Goal: Information Seeking & Learning: Learn about a topic

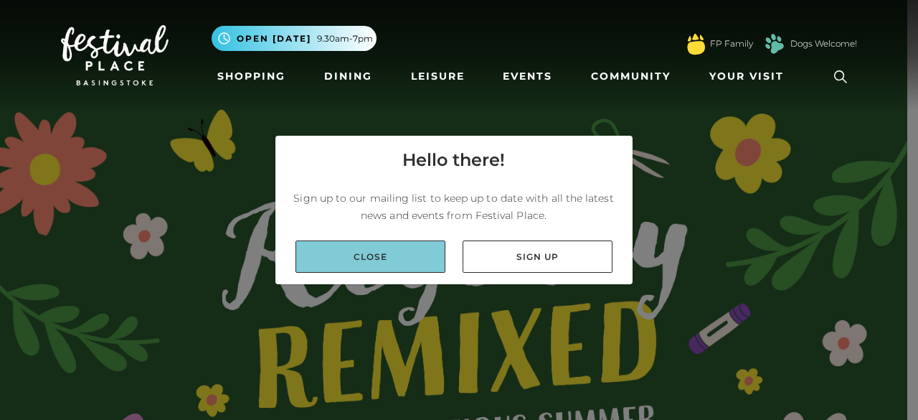
click at [367, 258] on link "Close" at bounding box center [371, 256] width 150 height 32
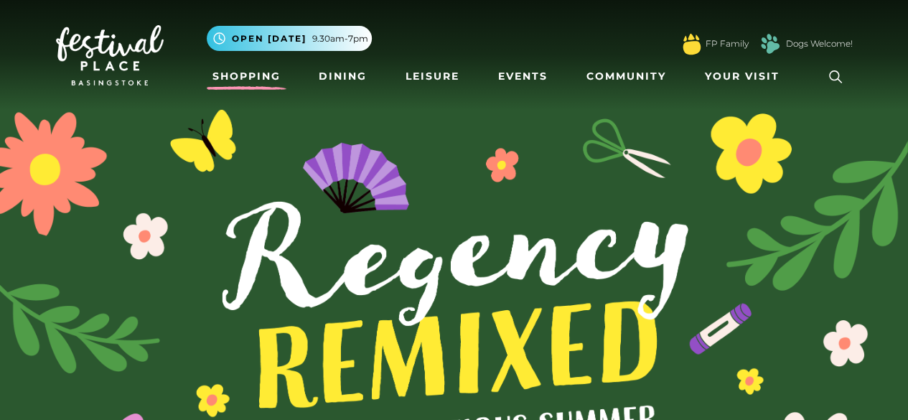
click at [239, 80] on link "Shopping" at bounding box center [247, 76] width 80 height 27
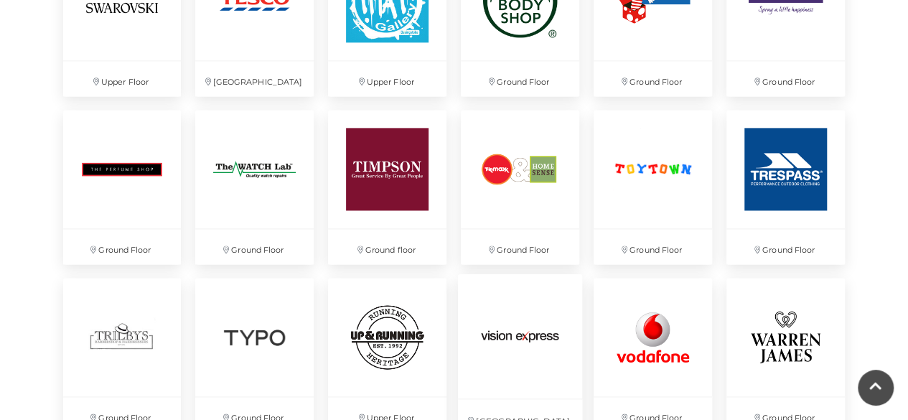
scroll to position [3585, 0]
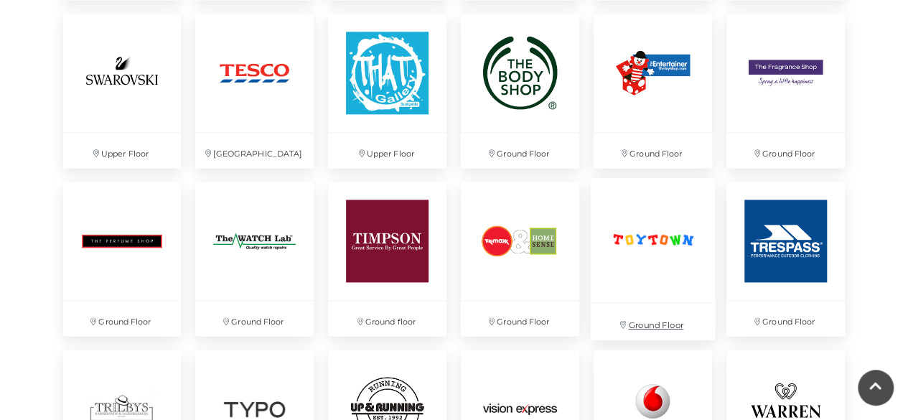
click at [653, 248] on img at bounding box center [653, 240] width 124 height 124
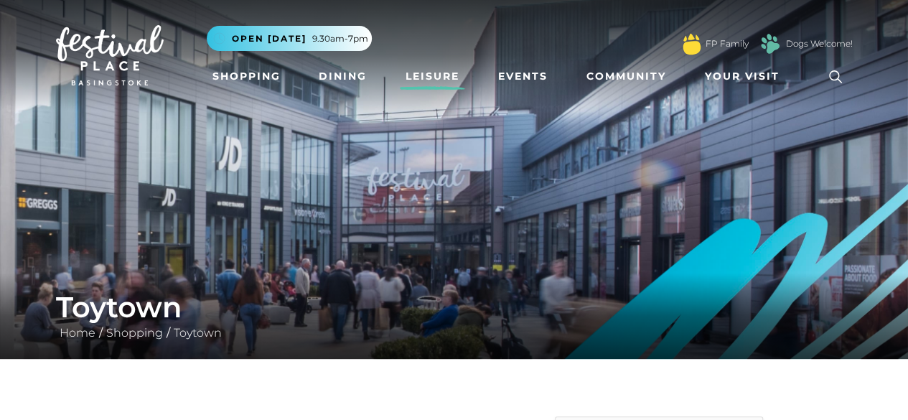
click at [430, 77] on link "Leisure" at bounding box center [432, 76] width 65 height 27
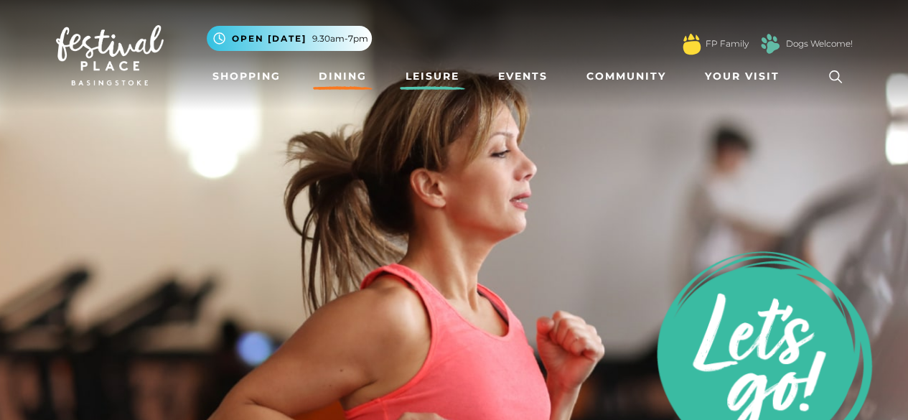
click at [327, 77] on link "Dining" at bounding box center [343, 76] width 60 height 27
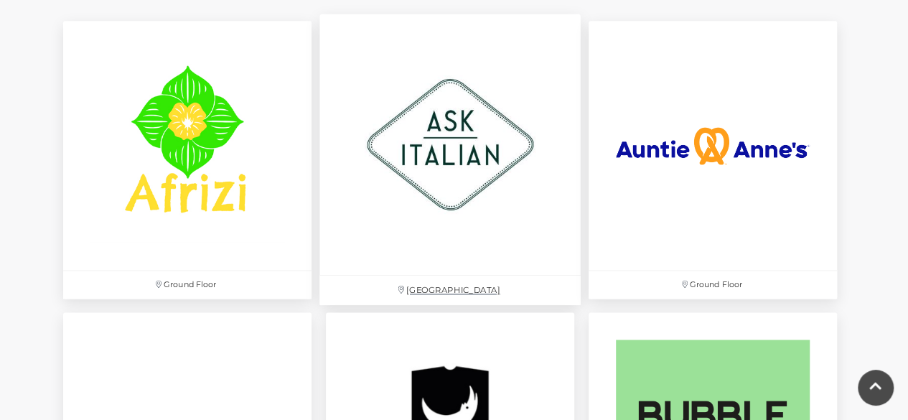
scroll to position [1005, 0]
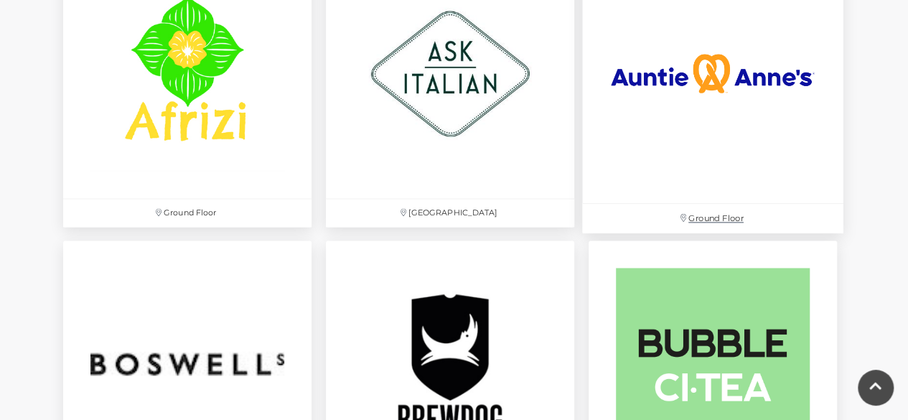
click at [761, 72] on img at bounding box center [712, 73] width 261 height 261
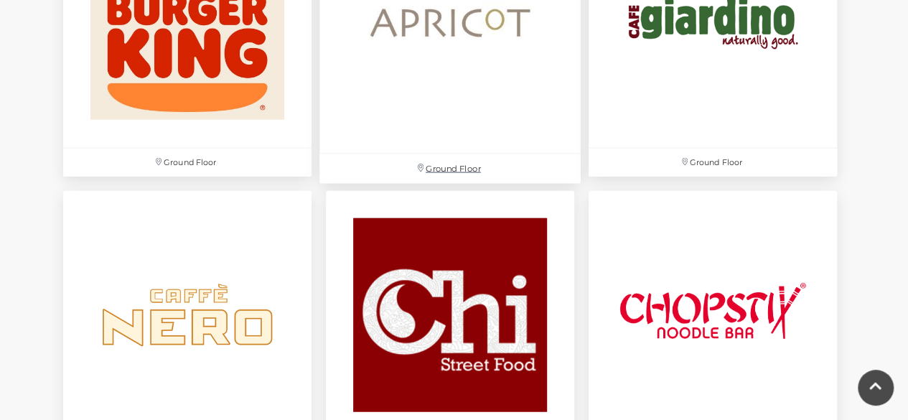
scroll to position [1722, 0]
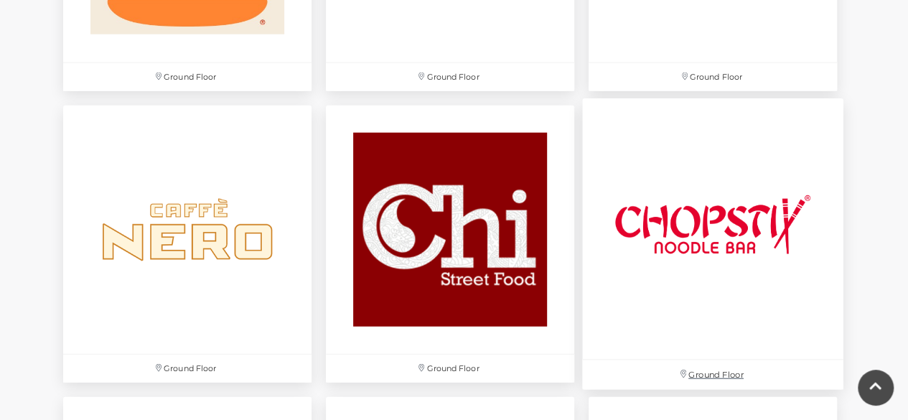
click at [683, 235] on img at bounding box center [712, 228] width 261 height 261
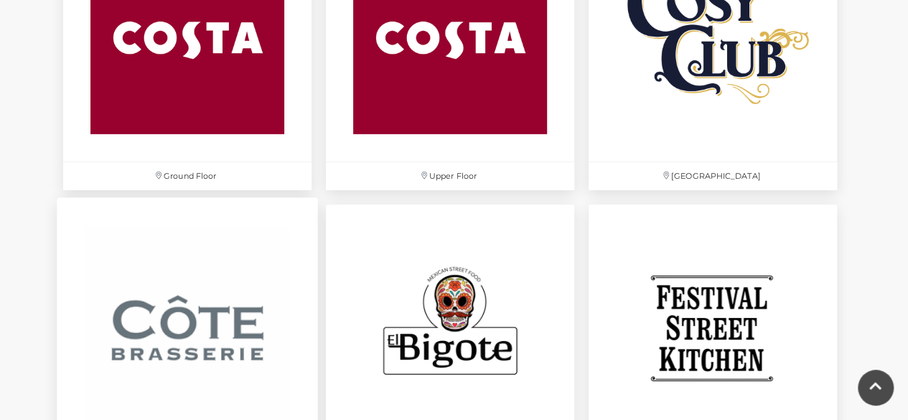
scroll to position [2296, 0]
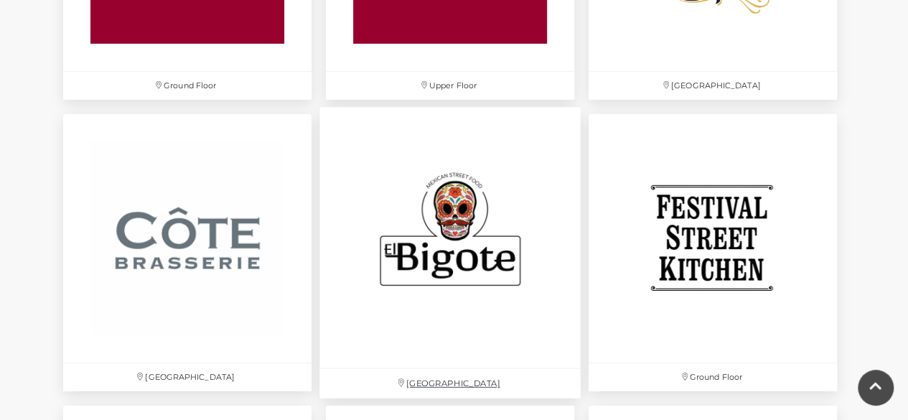
click at [452, 215] on img at bounding box center [449, 237] width 261 height 261
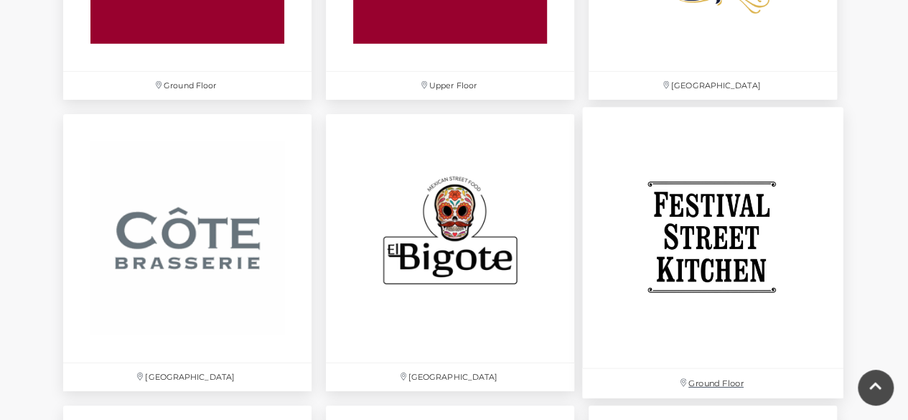
click at [724, 236] on img at bounding box center [712, 237] width 261 height 261
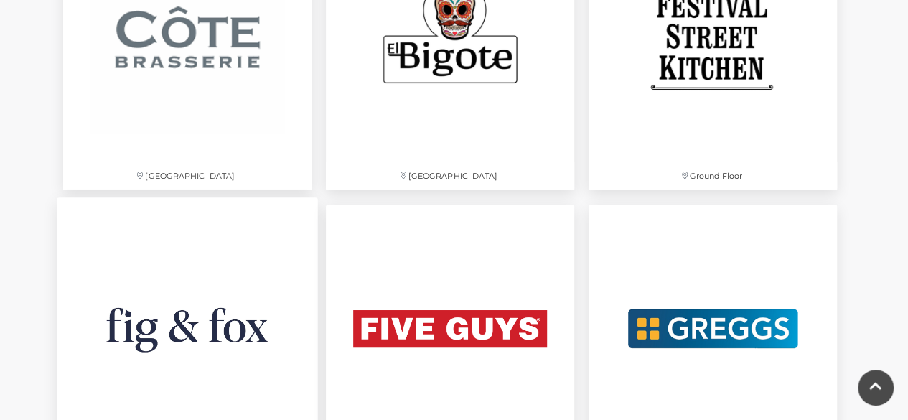
scroll to position [2583, 0]
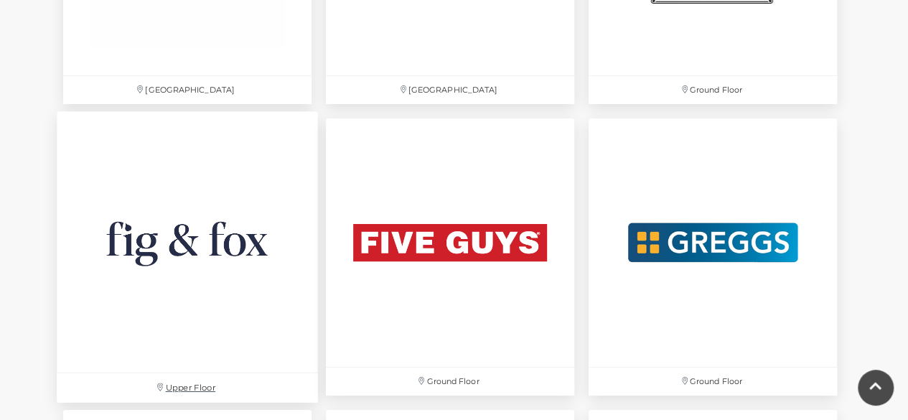
click at [184, 223] on img at bounding box center [187, 241] width 261 height 261
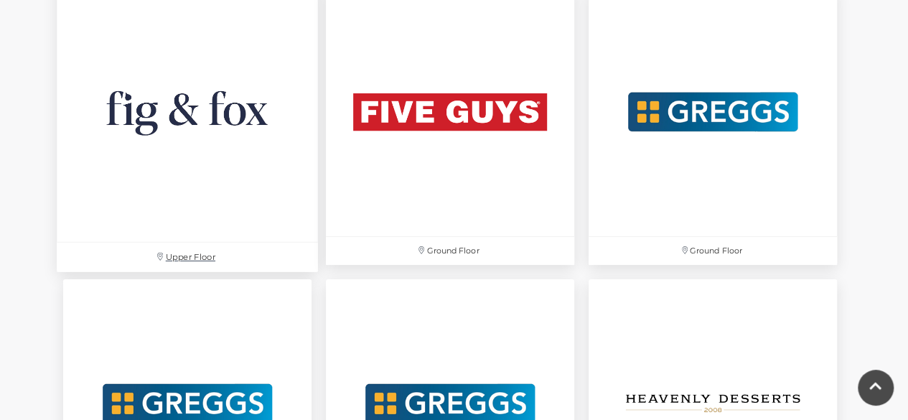
scroll to position [2727, 0]
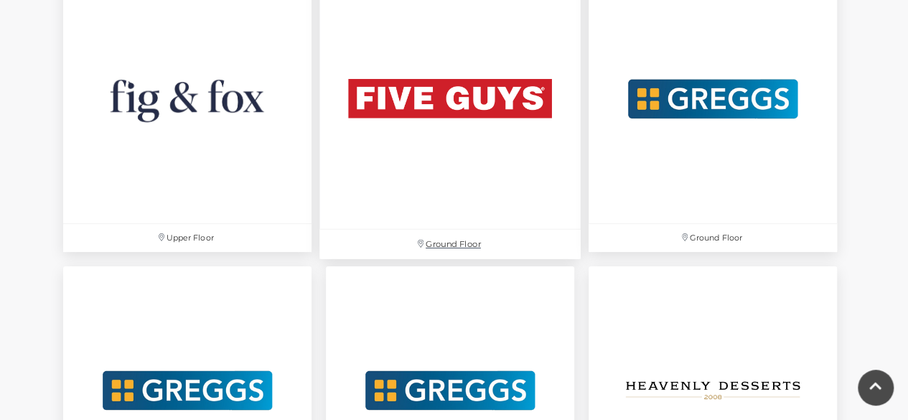
click at [405, 116] on img at bounding box center [449, 98] width 261 height 261
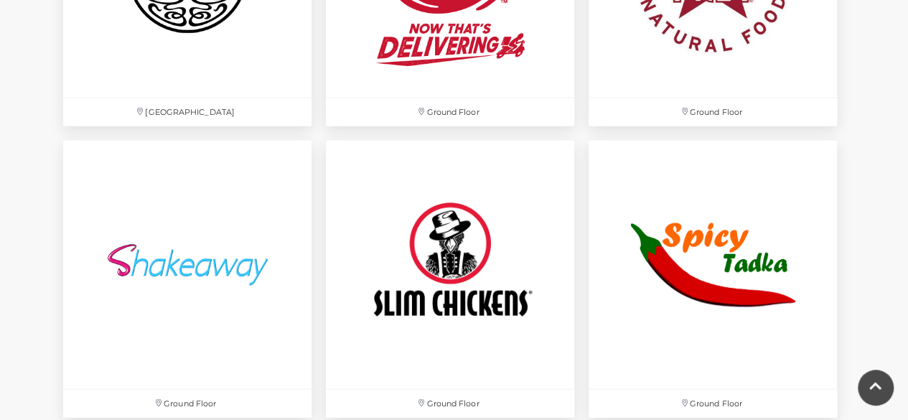
scroll to position [4090, 0]
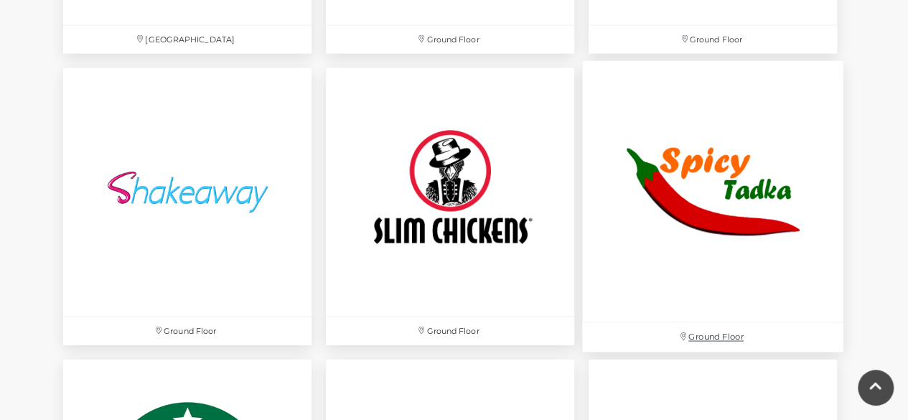
click at [690, 167] on img at bounding box center [712, 191] width 261 height 261
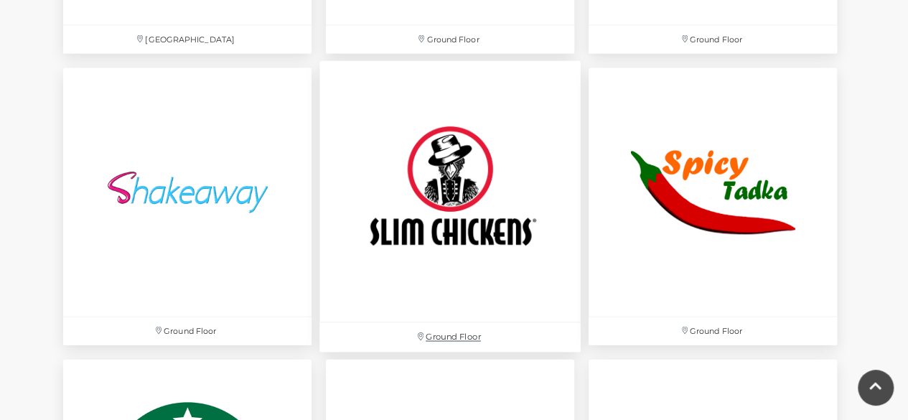
click at [428, 212] on img at bounding box center [449, 191] width 261 height 261
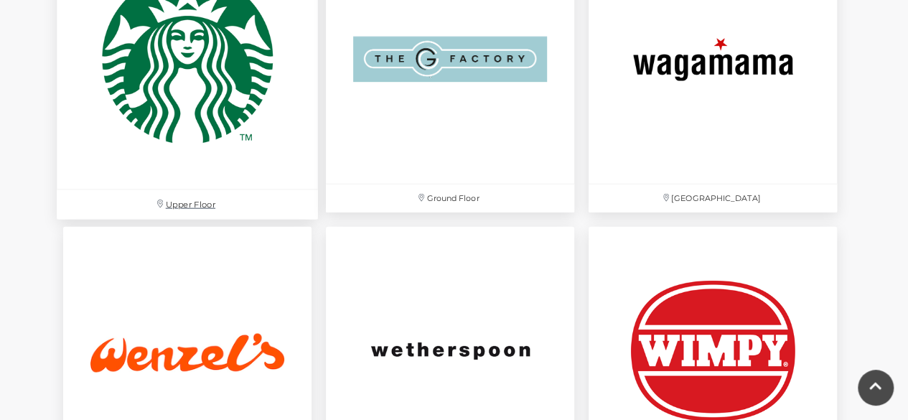
scroll to position [4521, 0]
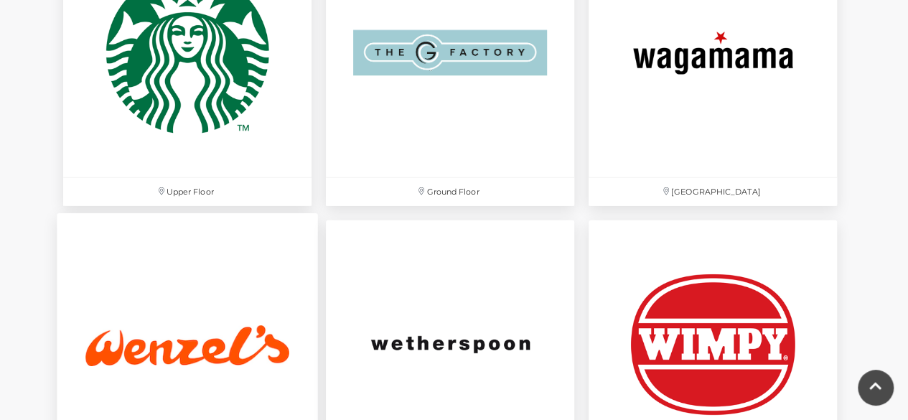
click at [234, 347] on img at bounding box center [187, 343] width 261 height 261
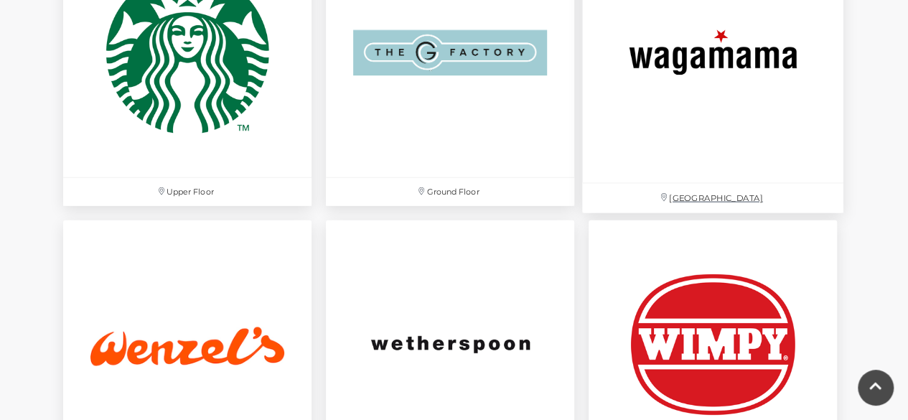
click at [618, 100] on img at bounding box center [712, 52] width 261 height 261
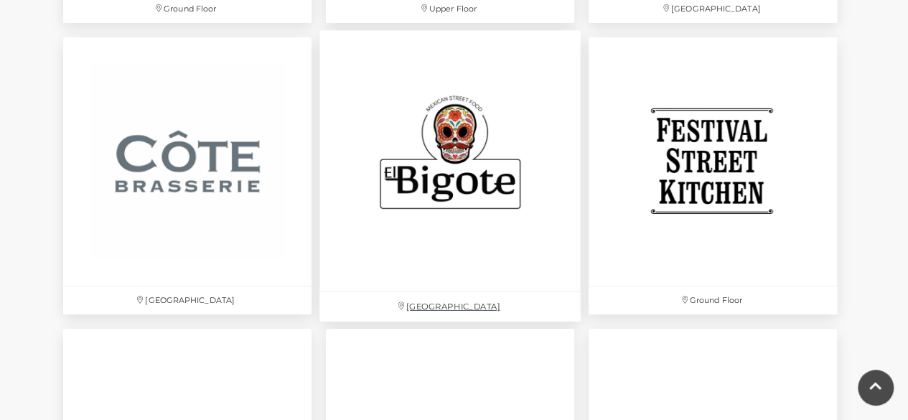
scroll to position [2368, 0]
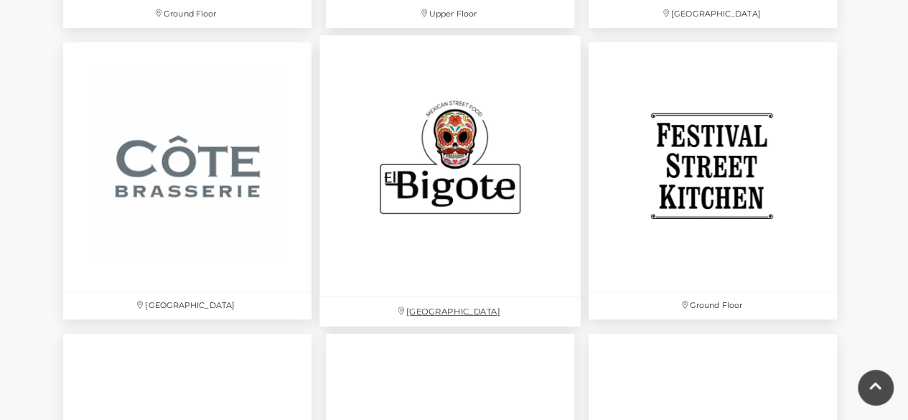
click at [436, 195] on img at bounding box center [449, 165] width 261 height 261
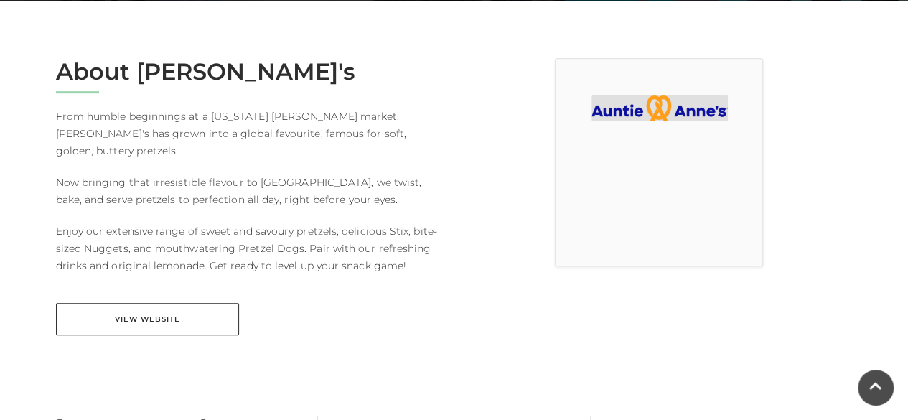
scroll to position [359, 0]
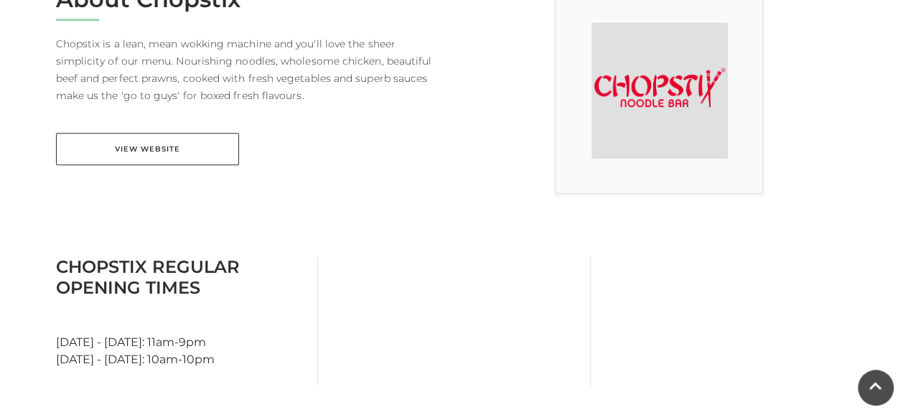
scroll to position [502, 0]
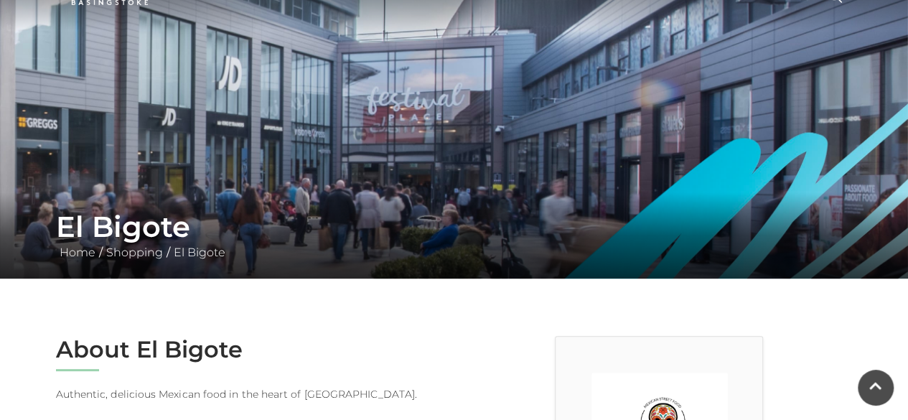
scroll to position [72, 0]
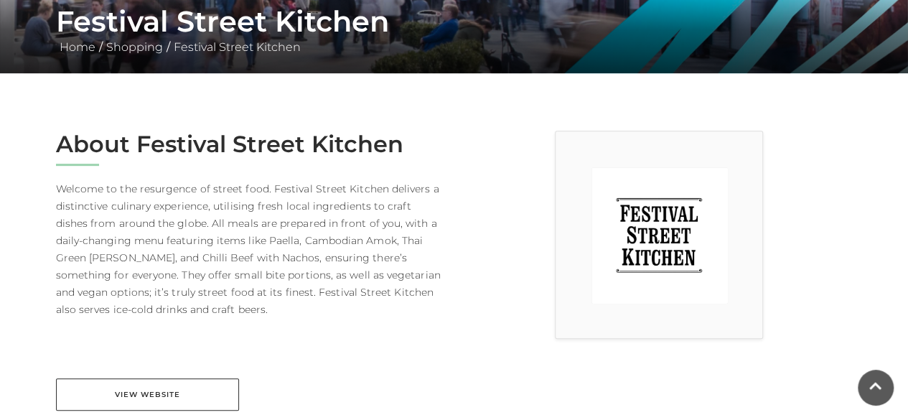
scroll to position [287, 0]
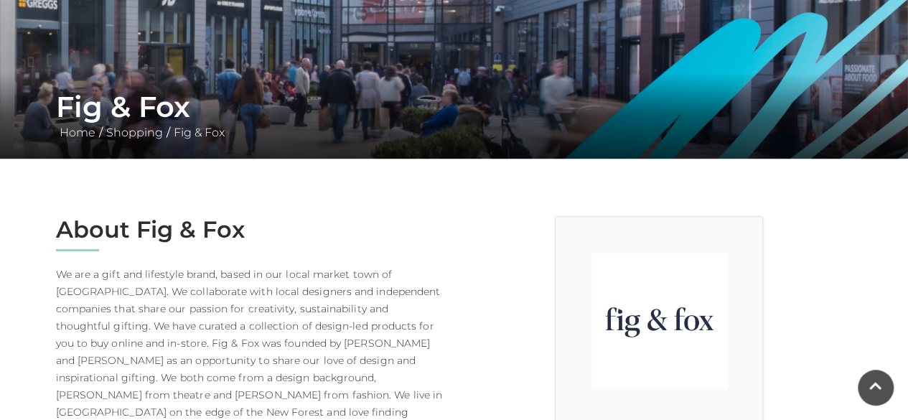
scroll to position [215, 0]
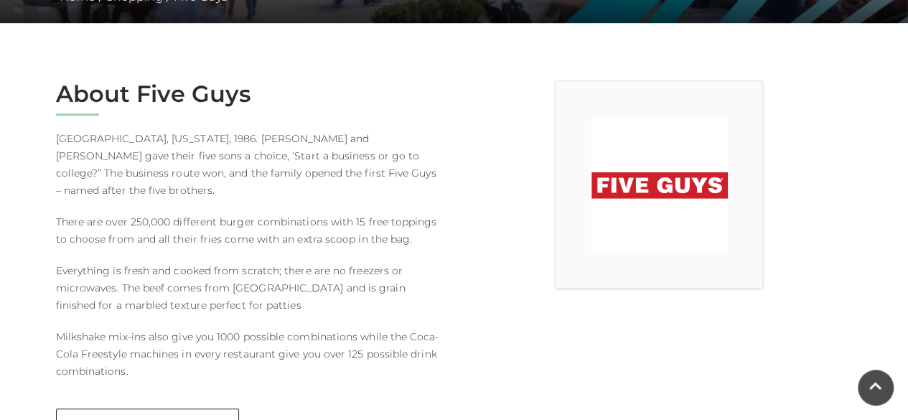
scroll to position [359, 0]
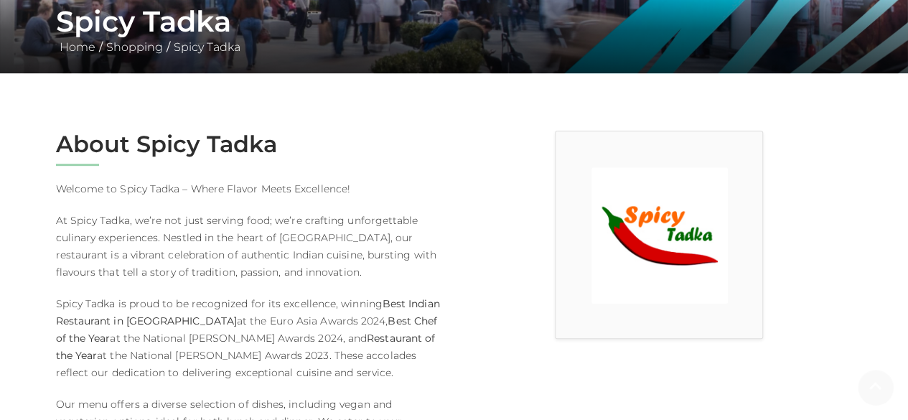
scroll to position [287, 0]
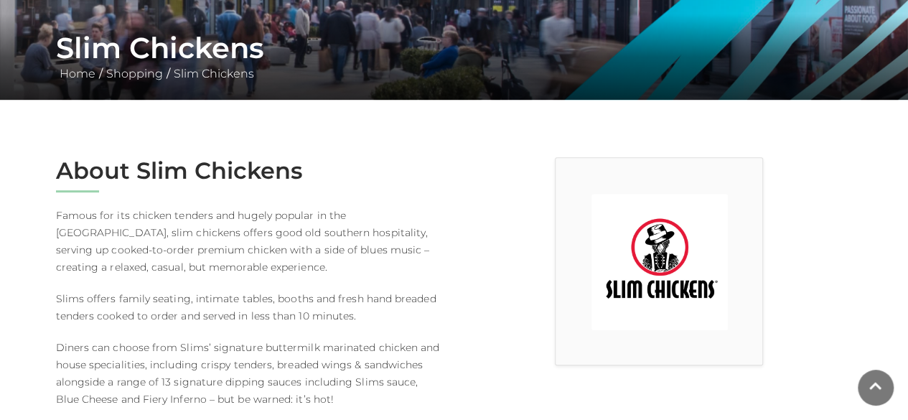
scroll to position [287, 0]
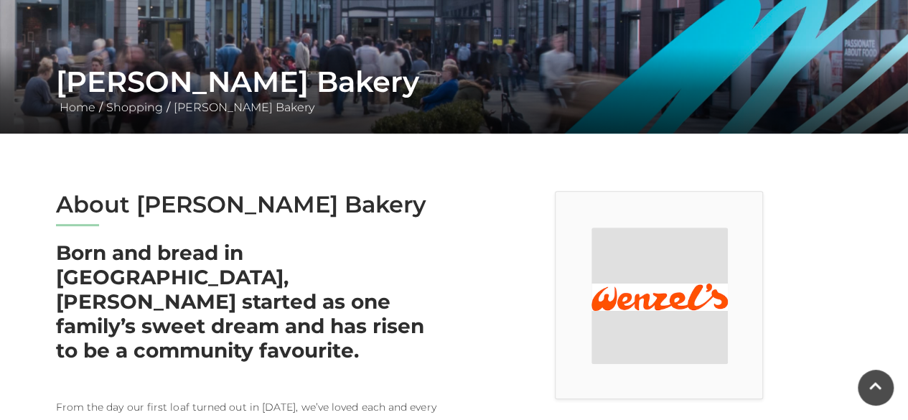
scroll to position [72, 0]
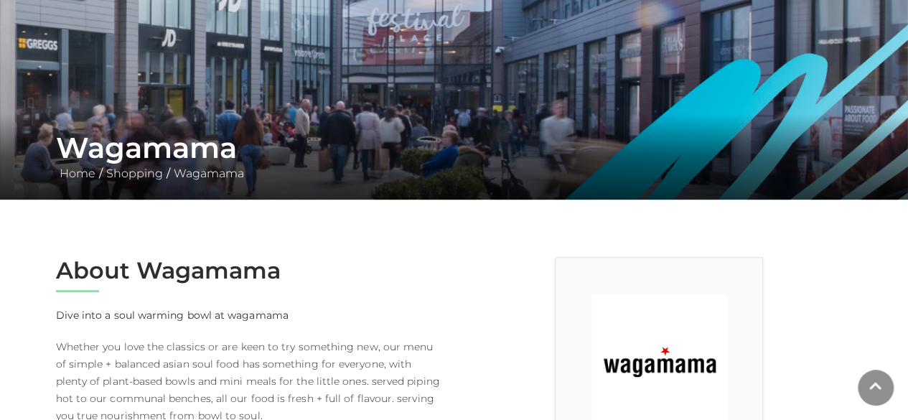
scroll to position [287, 0]
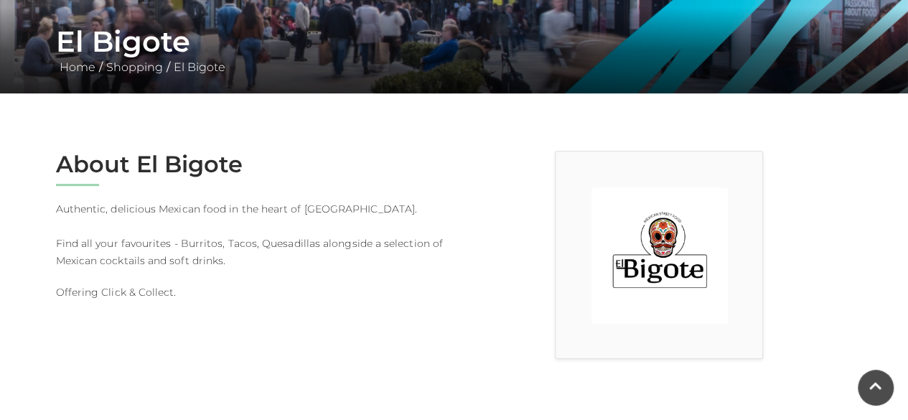
scroll to position [287, 0]
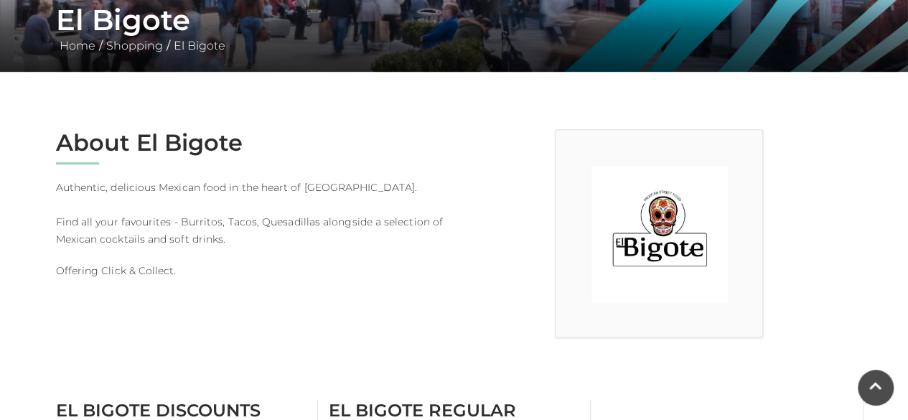
click at [631, 251] on img at bounding box center [659, 234] width 136 height 136
click at [632, 251] on img at bounding box center [659, 234] width 136 height 136
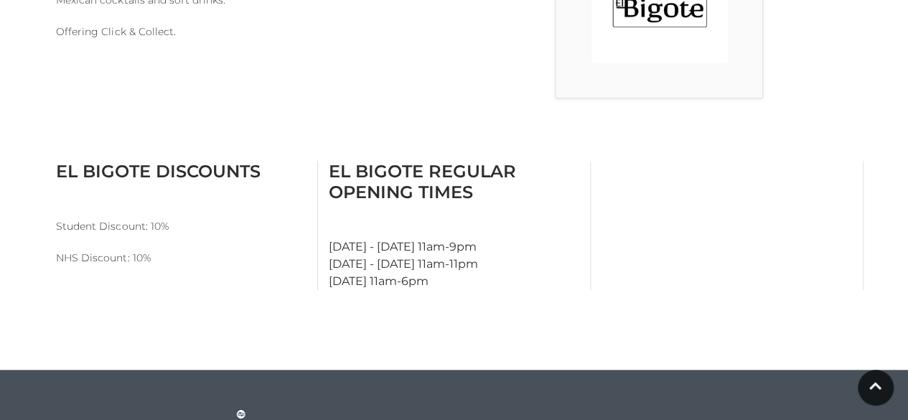
scroll to position [359, 0]
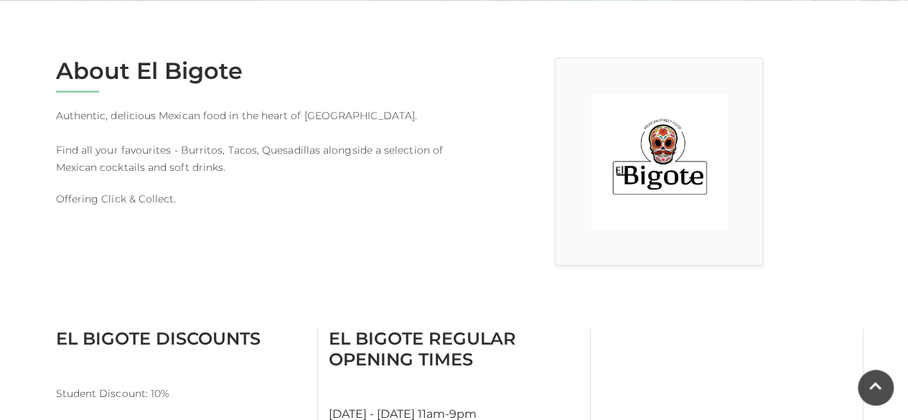
click at [681, 159] on img at bounding box center [659, 162] width 136 height 136
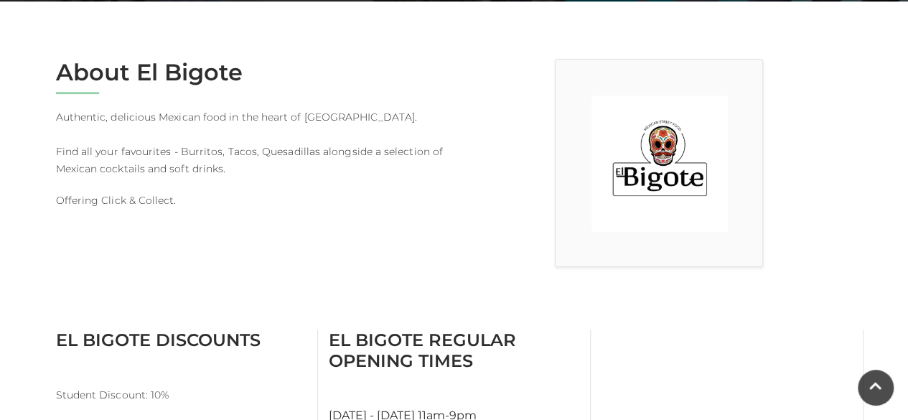
scroll to position [287, 0]
